Goal: Task Accomplishment & Management: Manage account settings

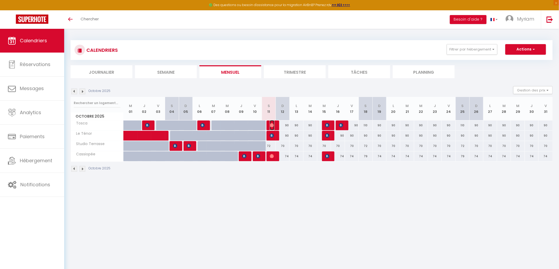
click at [272, 125] on img at bounding box center [272, 125] width 4 height 4
select select "OK"
select select "0"
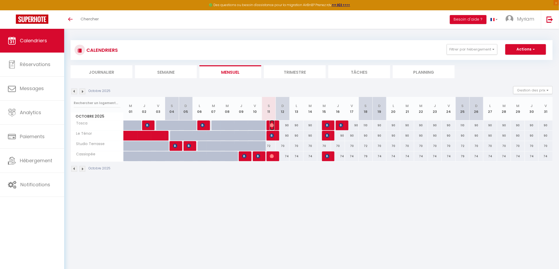
select select "1"
select select
select select "1262"
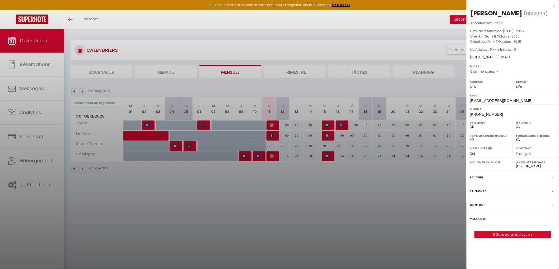
click at [272, 133] on div at bounding box center [279, 134] width 559 height 269
